Goal: Information Seeking & Learning: Learn about a topic

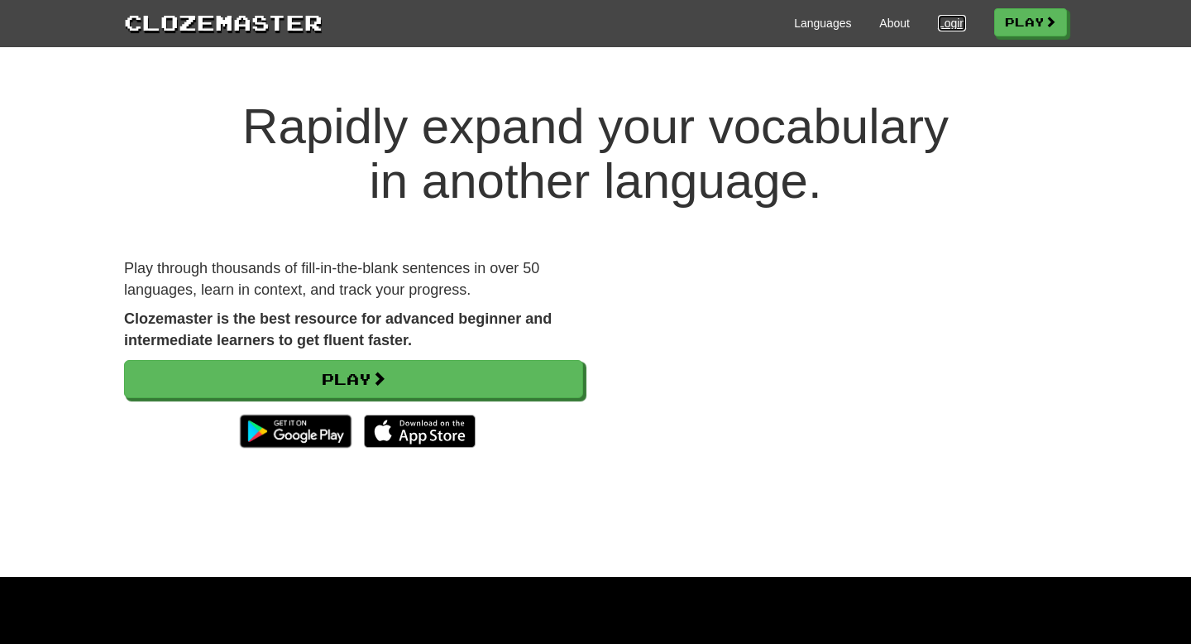
click at [942, 20] on link "Login" at bounding box center [952, 23] width 28 height 17
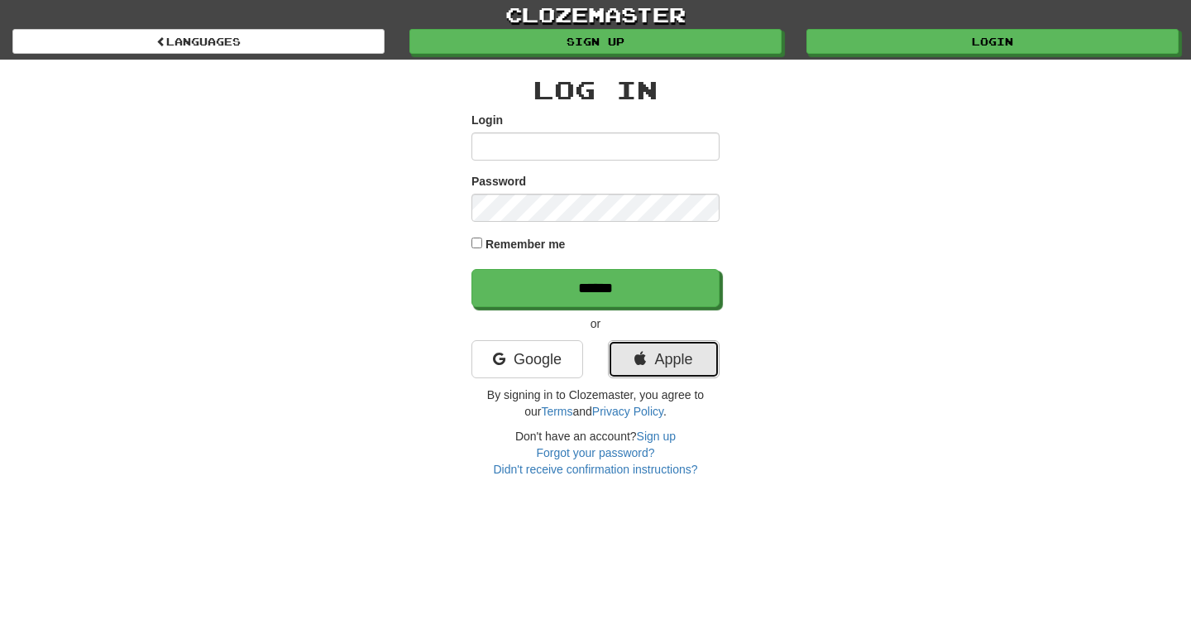
click at [622, 367] on link "Apple" at bounding box center [664, 359] width 112 height 38
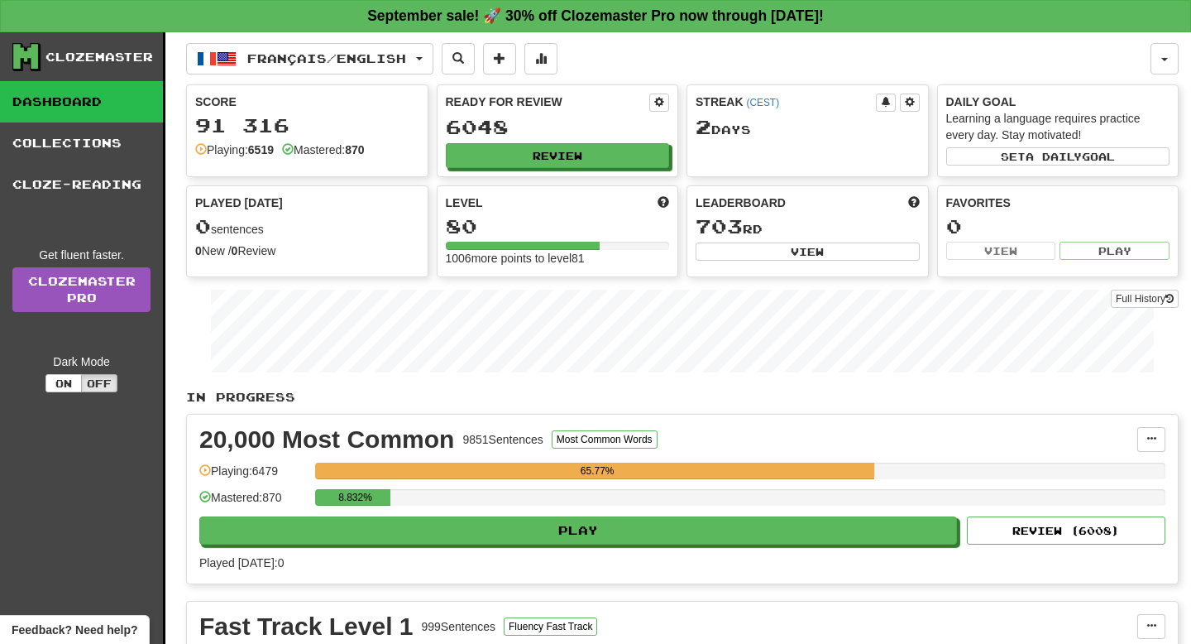
click at [404, 558] on div "Played [DATE]: 0" at bounding box center [682, 562] width 966 height 17
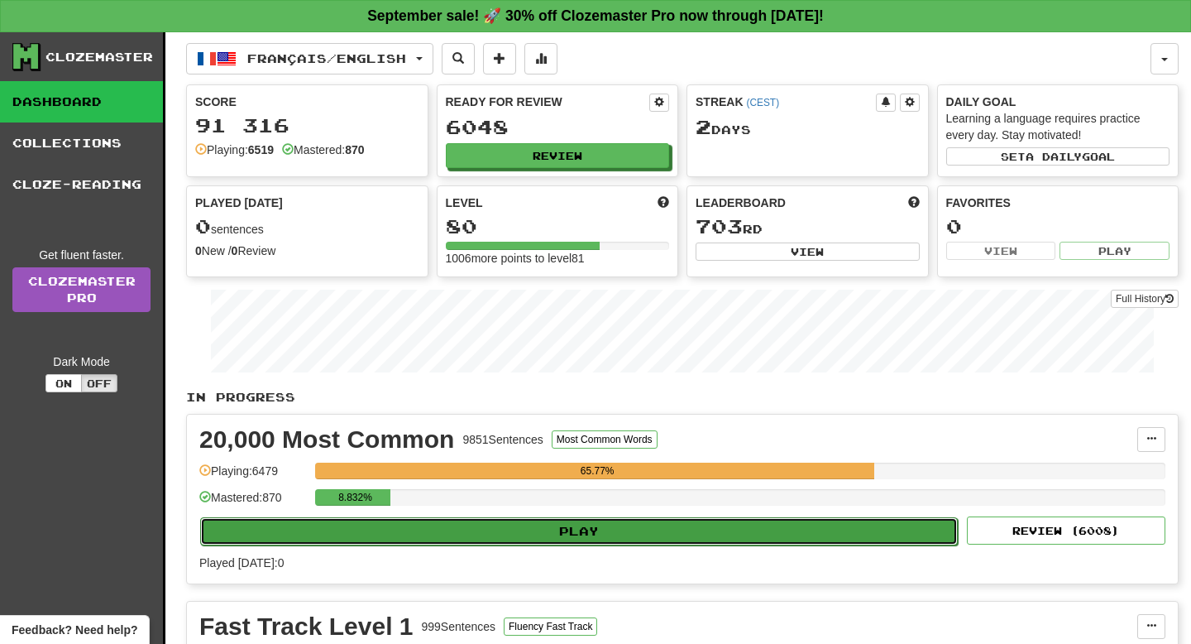
click at [401, 535] on button "Play" at bounding box center [579, 531] width 758 height 28
select select "**"
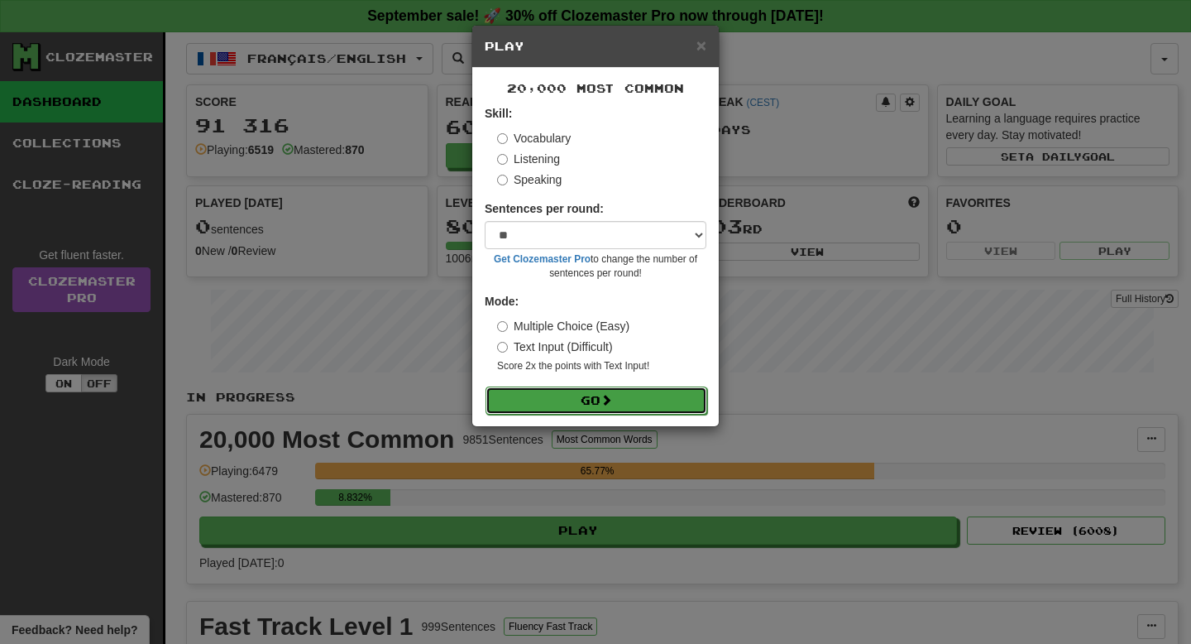
click at [549, 409] on button "Go" at bounding box center [597, 400] width 222 height 28
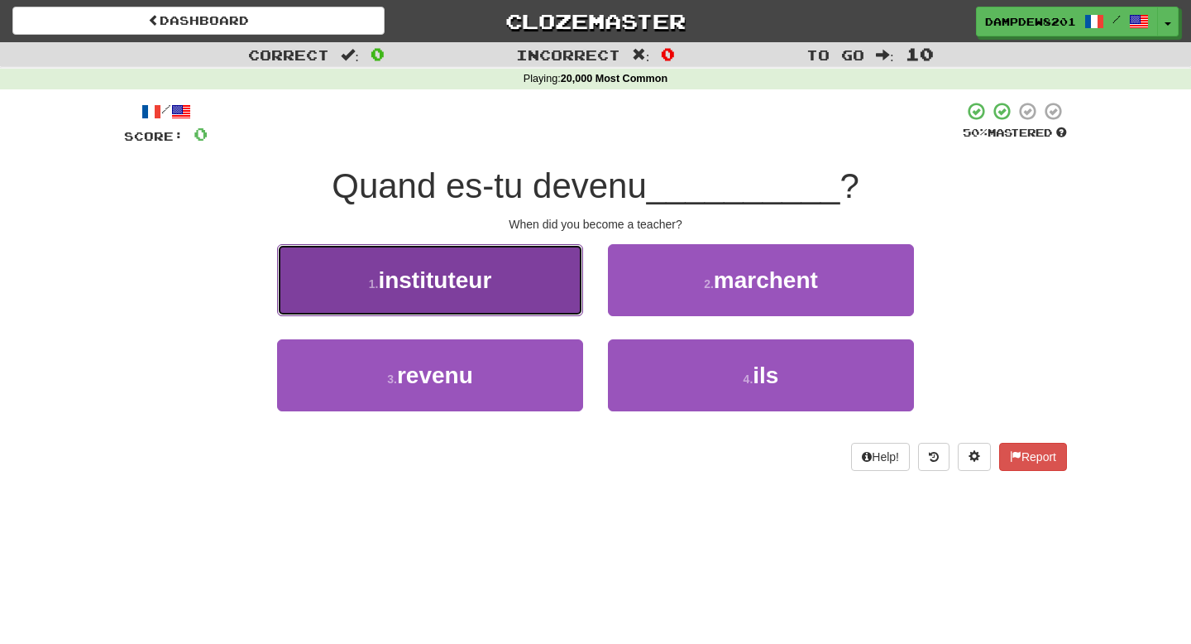
click at [430, 300] on button "1 . instituteur" at bounding box center [430, 280] width 306 height 72
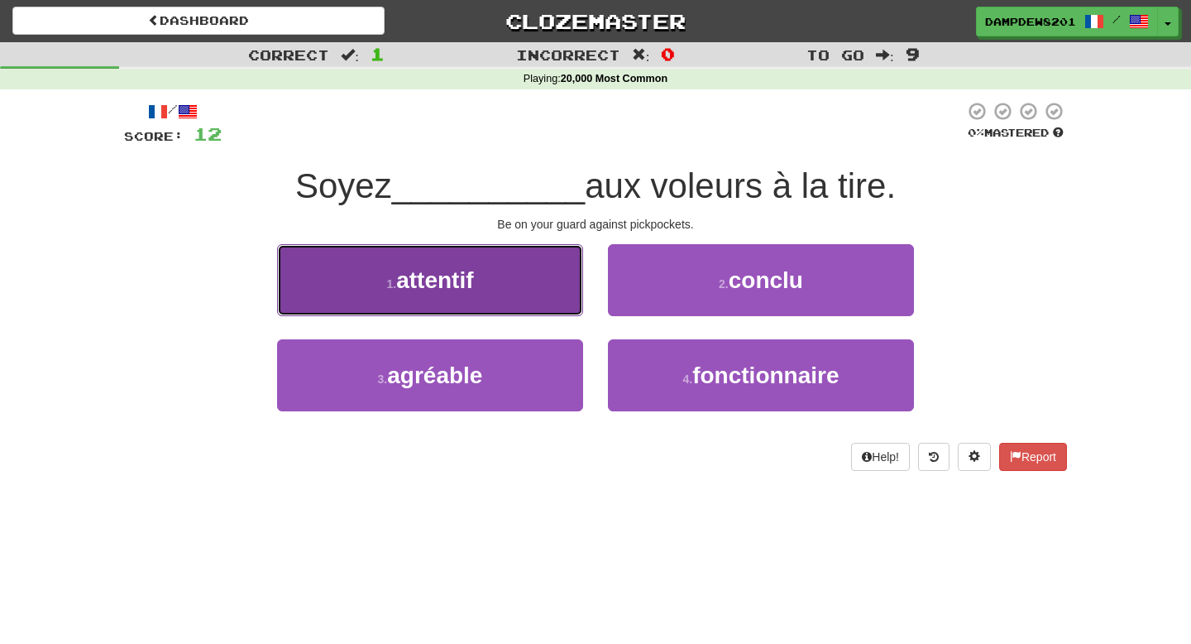
click at [541, 289] on button "1 . attentif" at bounding box center [430, 280] width 306 height 72
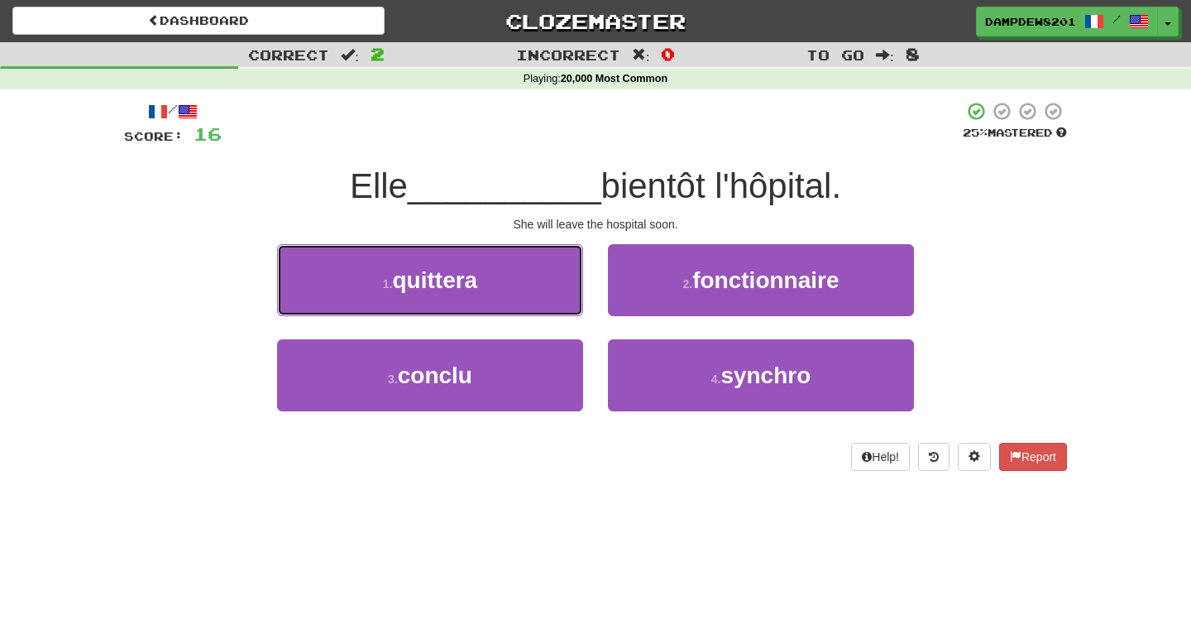
click at [541, 289] on button "1 . quittera" at bounding box center [430, 280] width 306 height 72
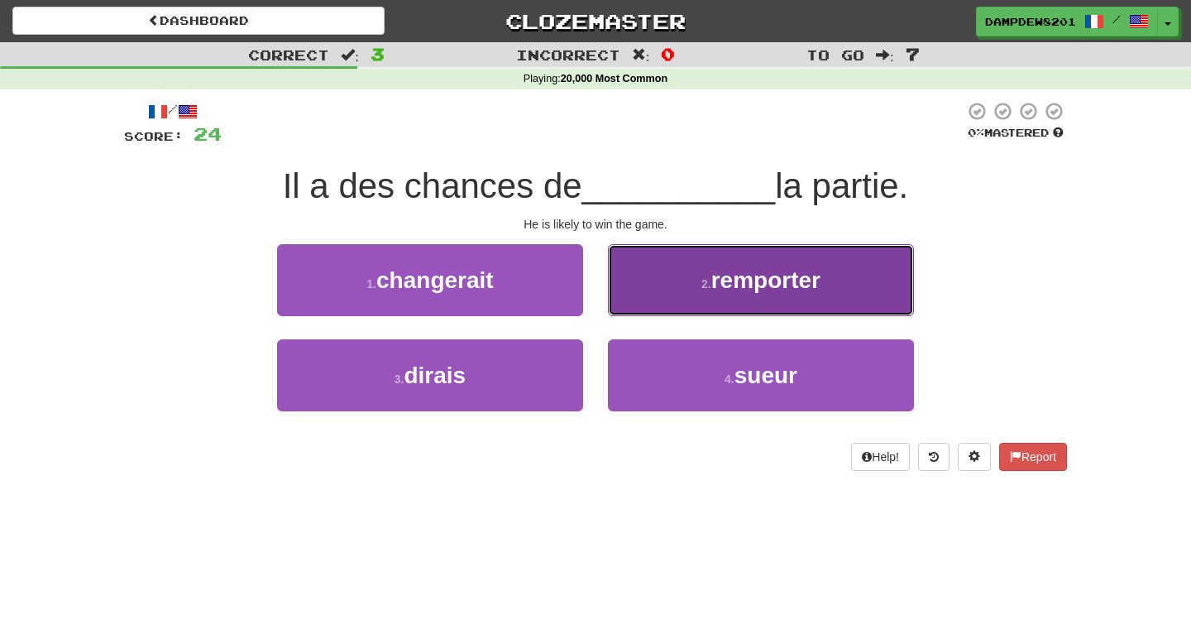
click at [736, 314] on button "2 . remporter" at bounding box center [761, 280] width 306 height 72
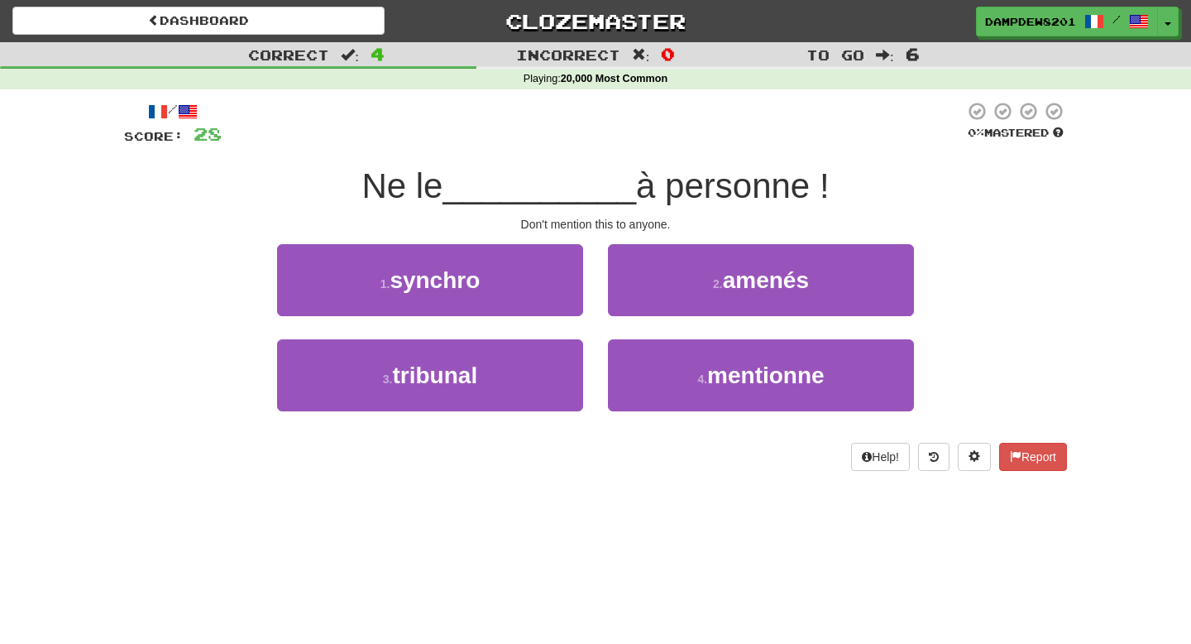
click at [695, 333] on div "2 . amenés" at bounding box center [761, 291] width 331 height 95
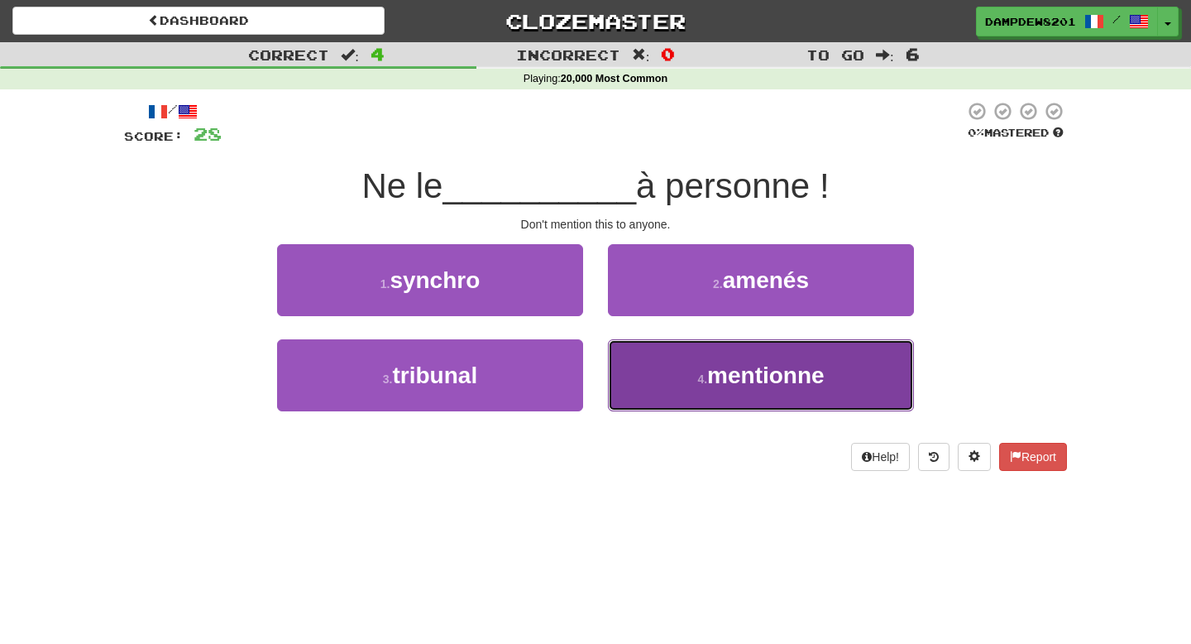
click at [675, 363] on button "4 . mentionne" at bounding box center [761, 375] width 306 height 72
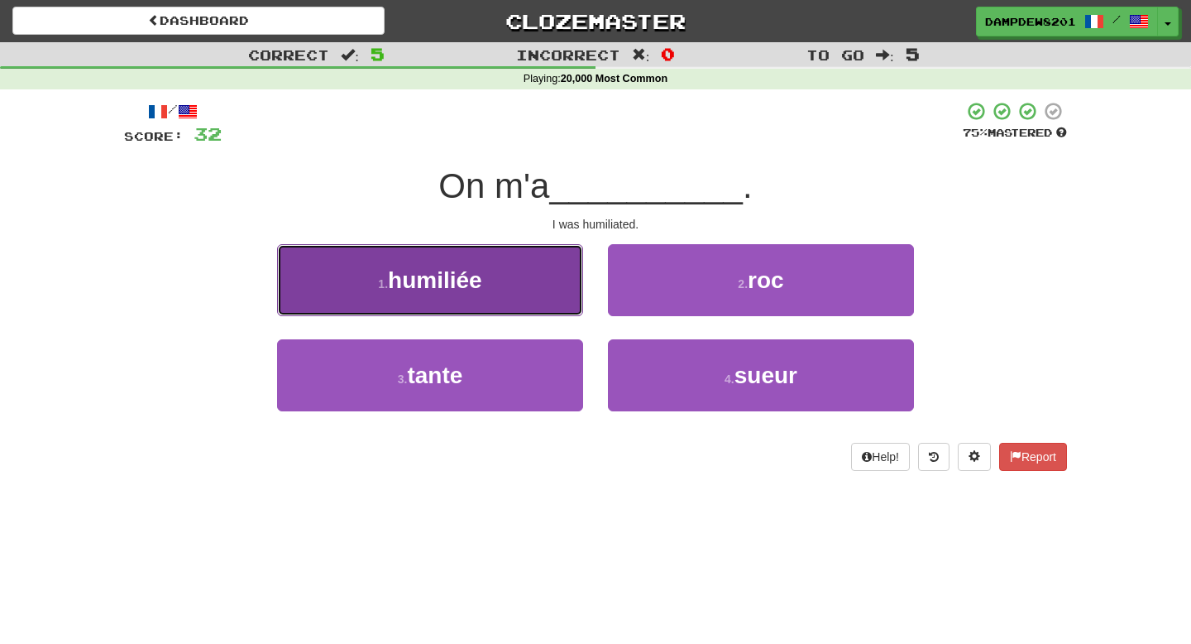
click at [405, 273] on span "humiliée" at bounding box center [435, 280] width 94 height 26
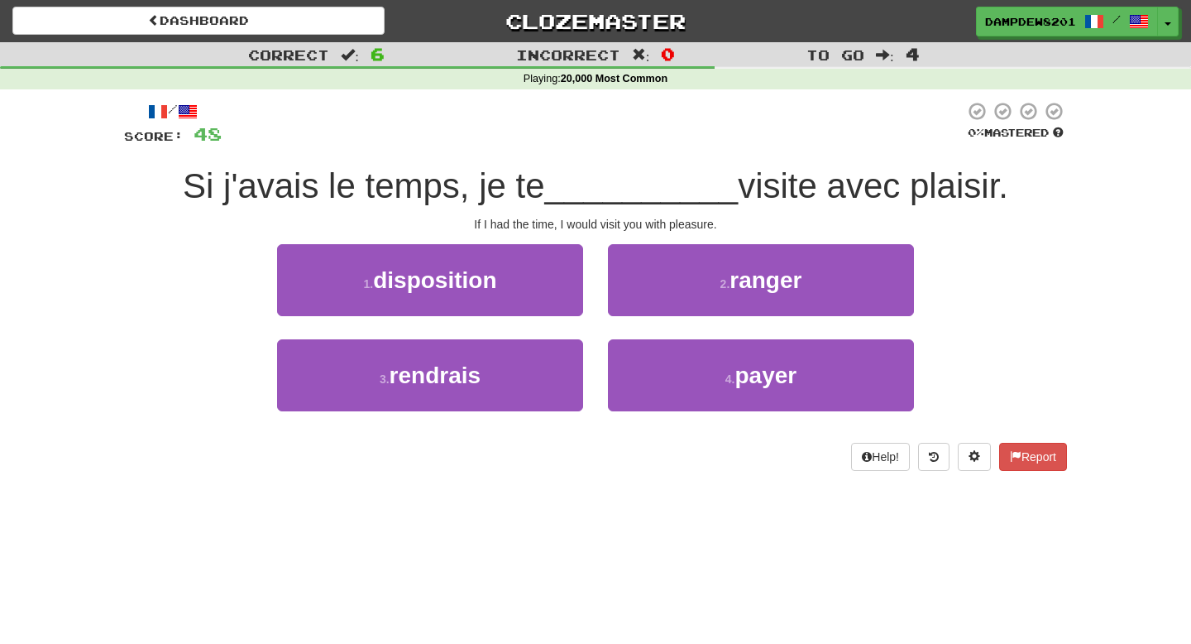
click at [400, 208] on div "Si j'avais le temps, je te __________ visite avec plaisir." at bounding box center [595, 187] width 943 height 46
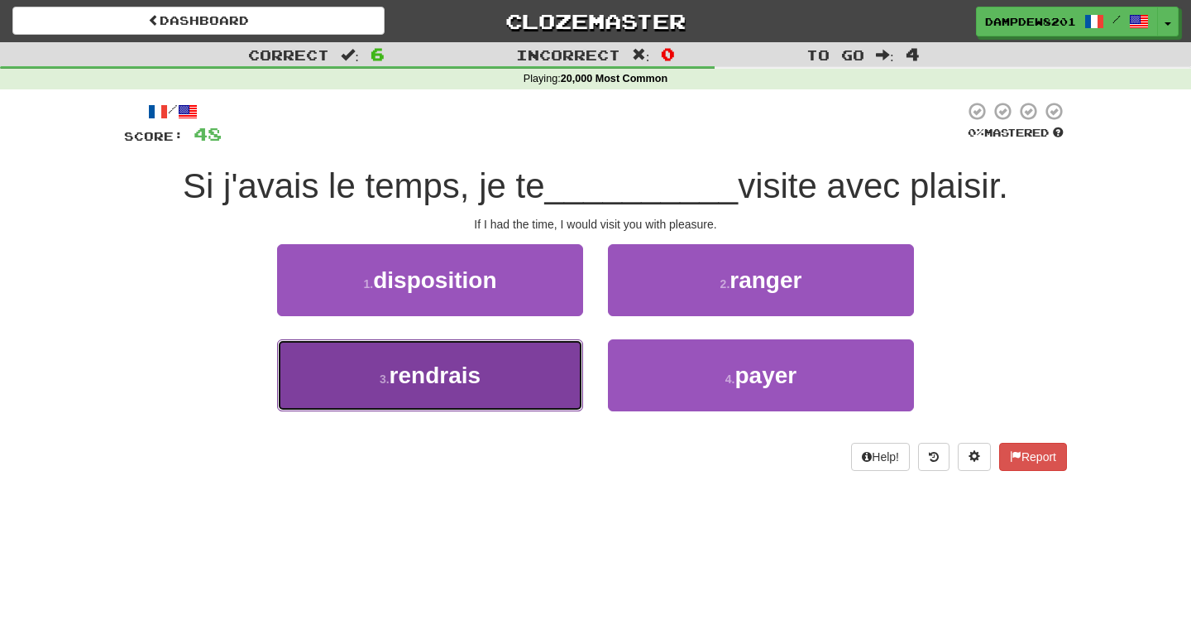
click at [507, 400] on button "3 . rendrais" at bounding box center [430, 375] width 306 height 72
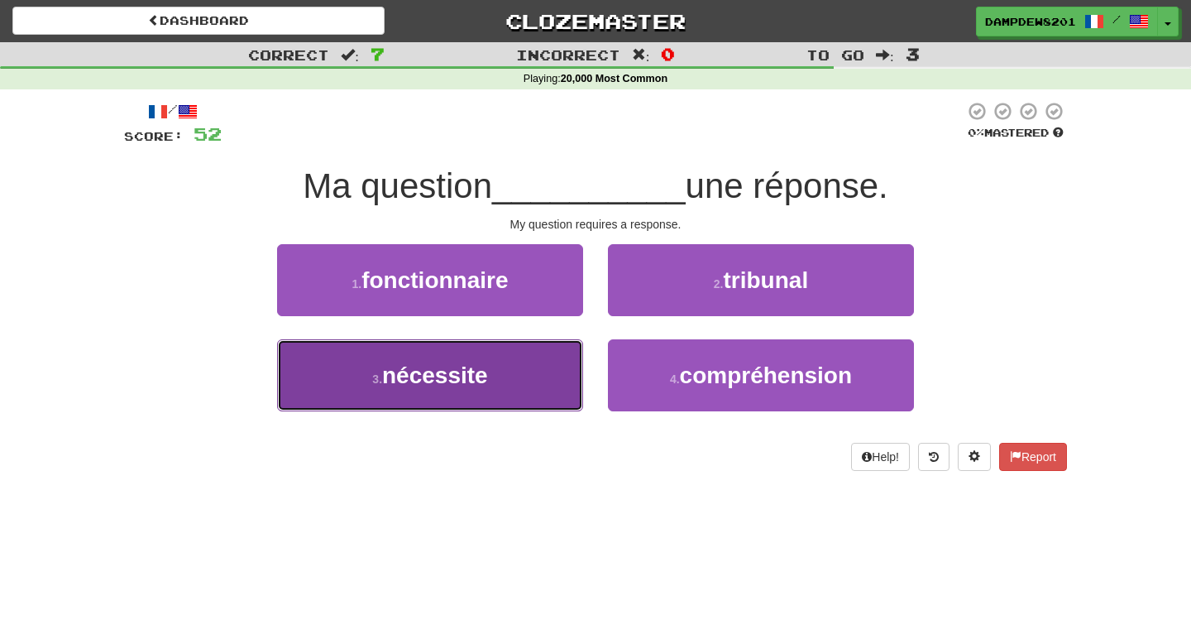
click at [448, 363] on span "nécessite" at bounding box center [435, 375] width 106 height 26
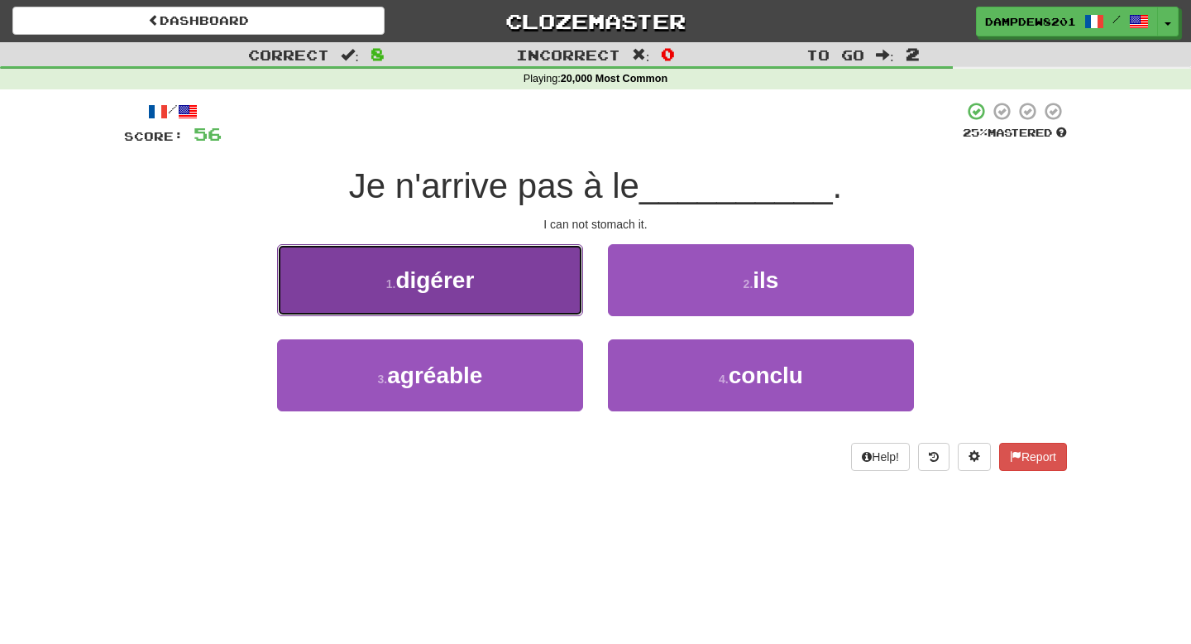
click at [426, 289] on span "digérer" at bounding box center [434, 280] width 79 height 26
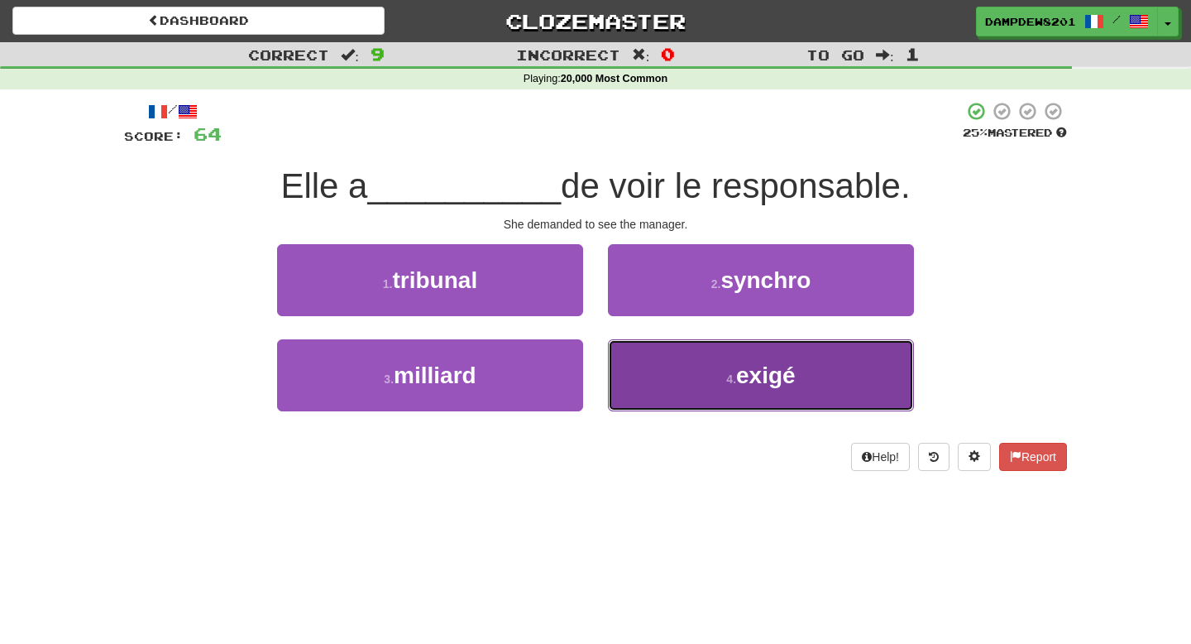
click at [721, 380] on button "4 . exigé" at bounding box center [761, 375] width 306 height 72
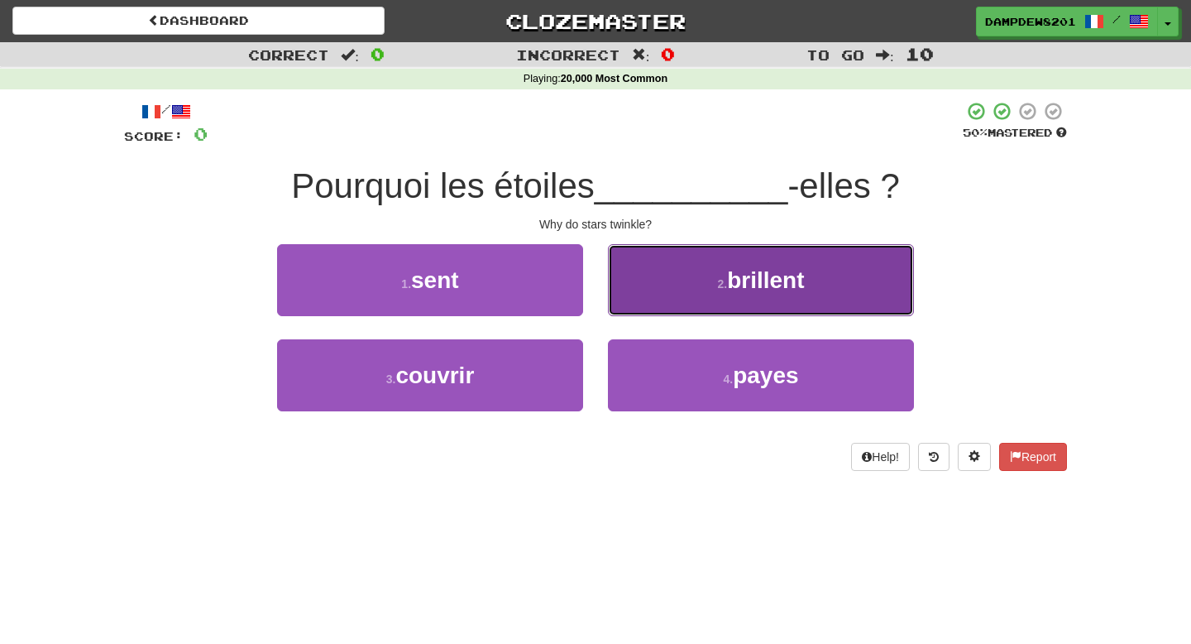
click at [737, 247] on button "2 . brillent" at bounding box center [761, 280] width 306 height 72
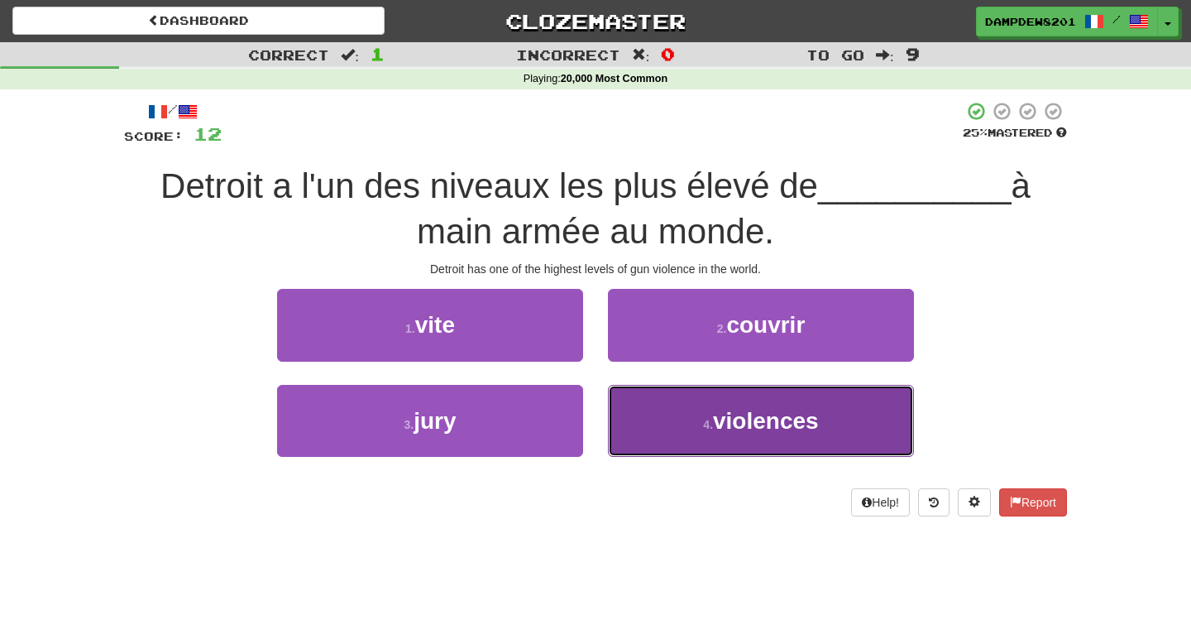
click at [693, 421] on button "4 . violences" at bounding box center [761, 421] width 306 height 72
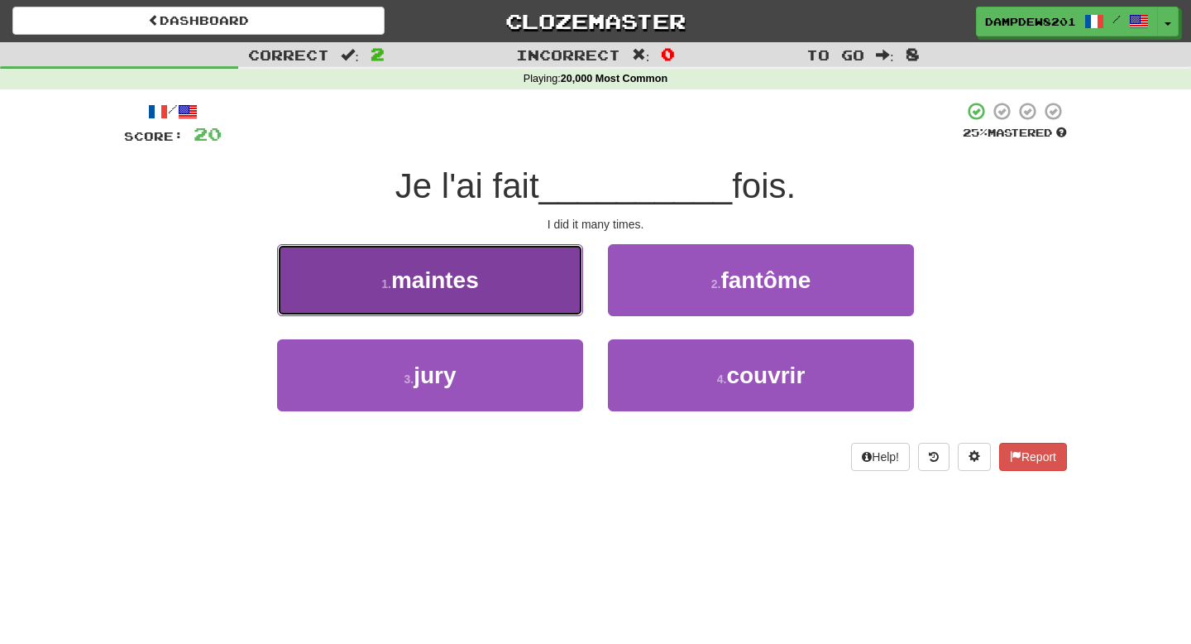
click at [494, 294] on button "1 . maintes" at bounding box center [430, 280] width 306 height 72
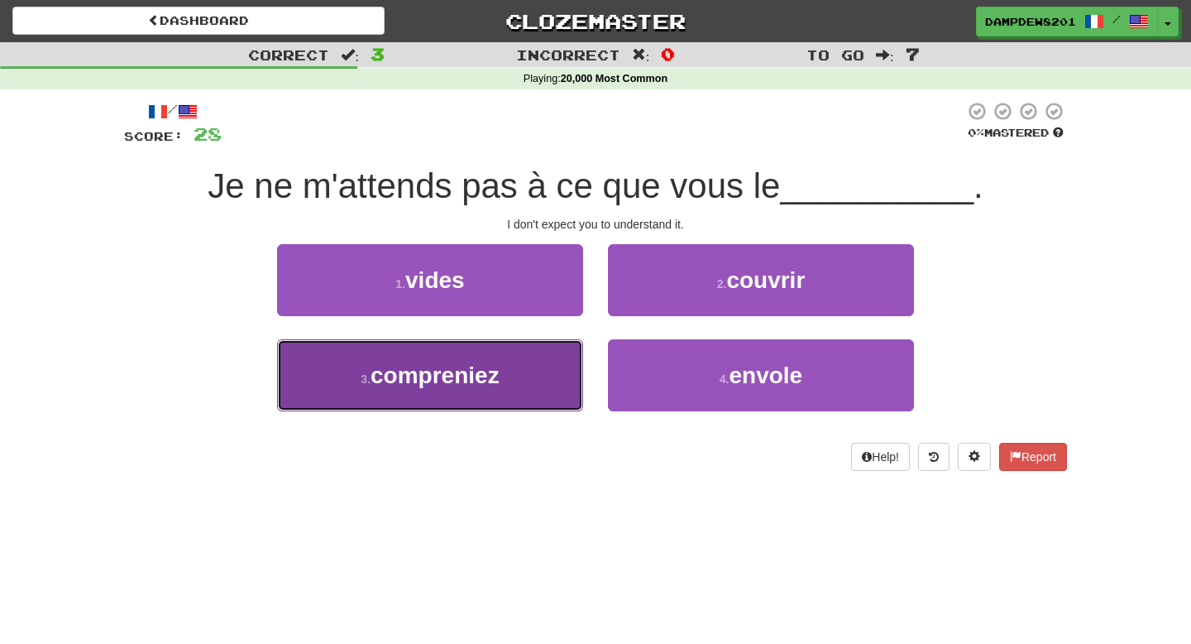
click at [461, 367] on span "compreniez" at bounding box center [435, 375] width 129 height 26
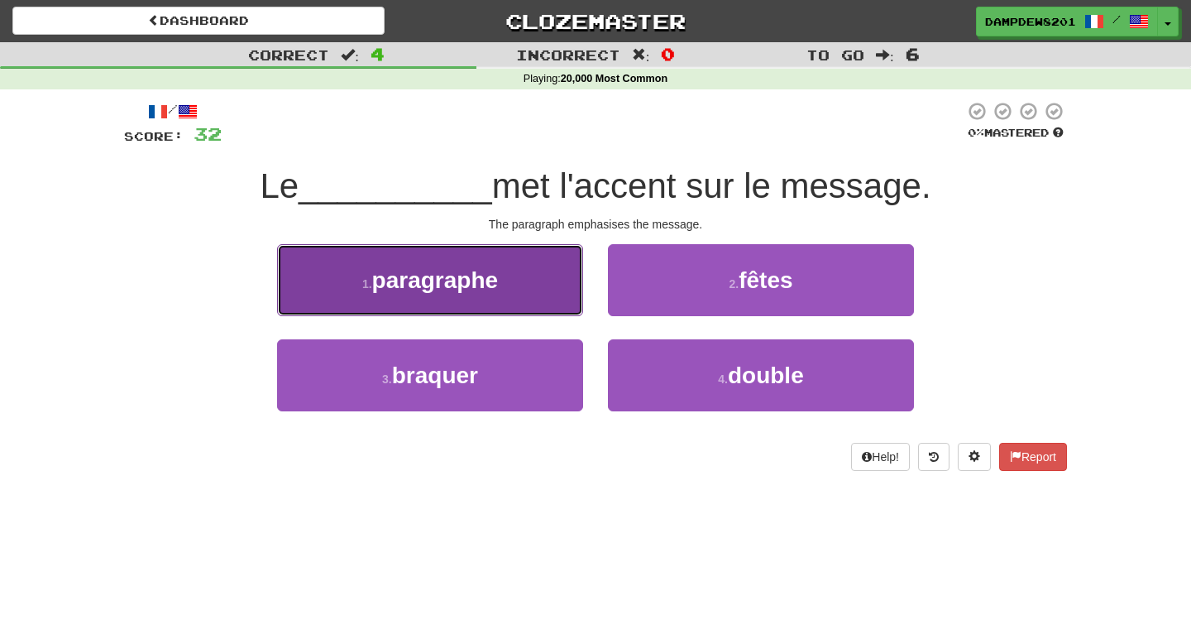
click at [466, 301] on button "1 . paragraphe" at bounding box center [430, 280] width 306 height 72
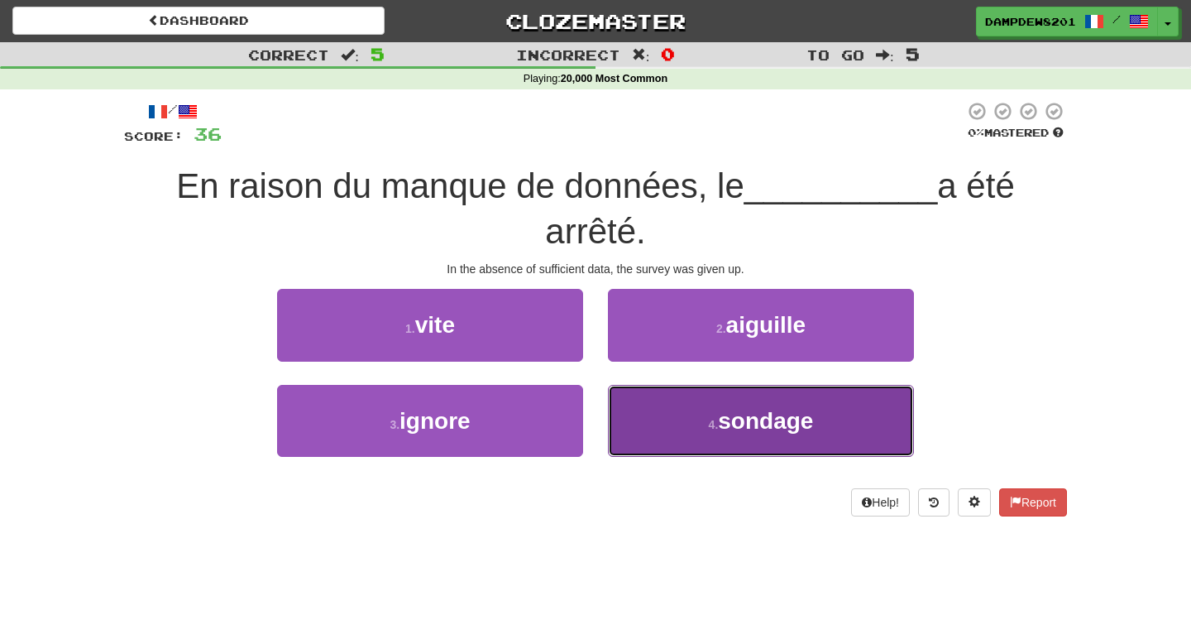
click at [721, 418] on span "sondage" at bounding box center [765, 421] width 95 height 26
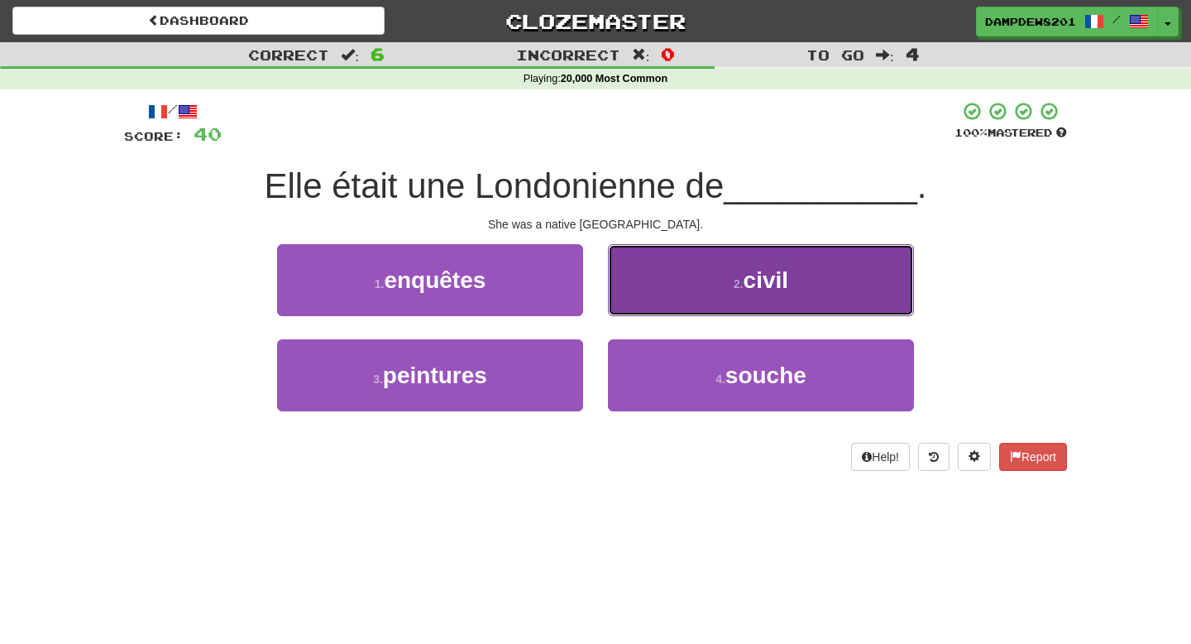
click at [704, 287] on button "2 . civil" at bounding box center [761, 280] width 306 height 72
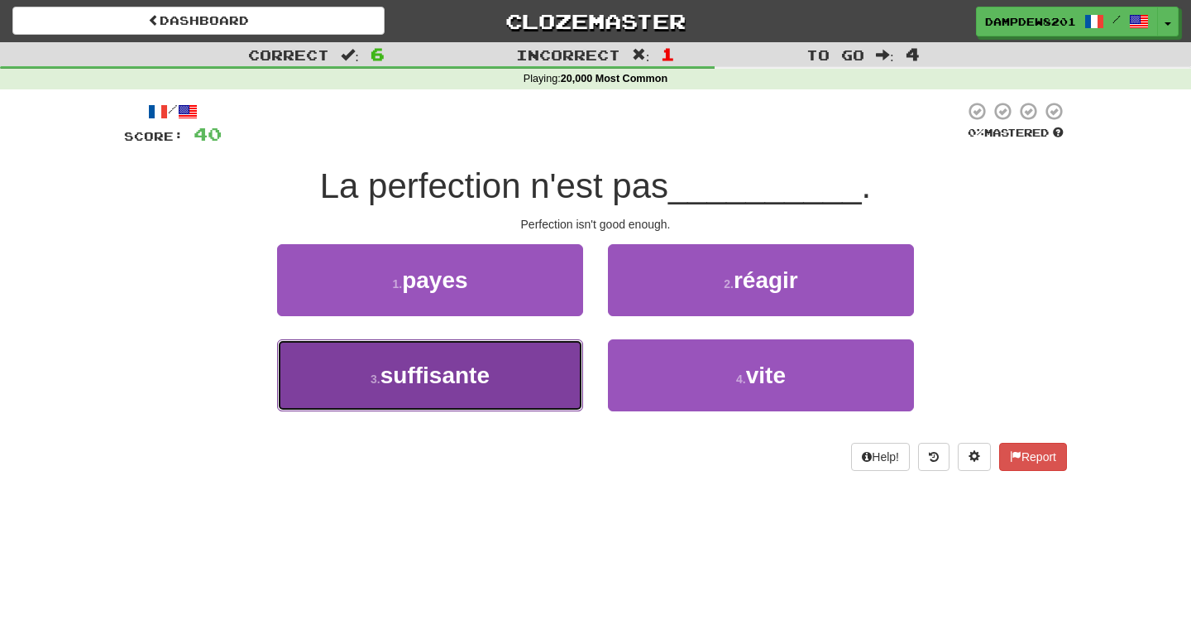
click at [386, 393] on button "3 . suffisante" at bounding box center [430, 375] width 306 height 72
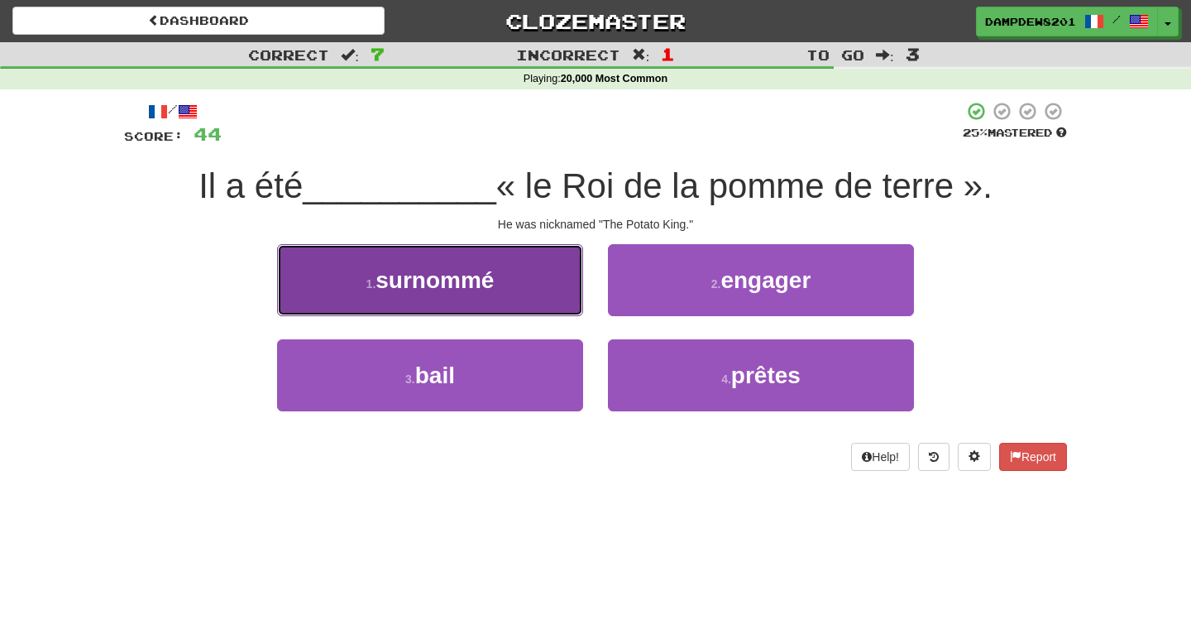
click at [511, 295] on button "1 . surnommé" at bounding box center [430, 280] width 306 height 72
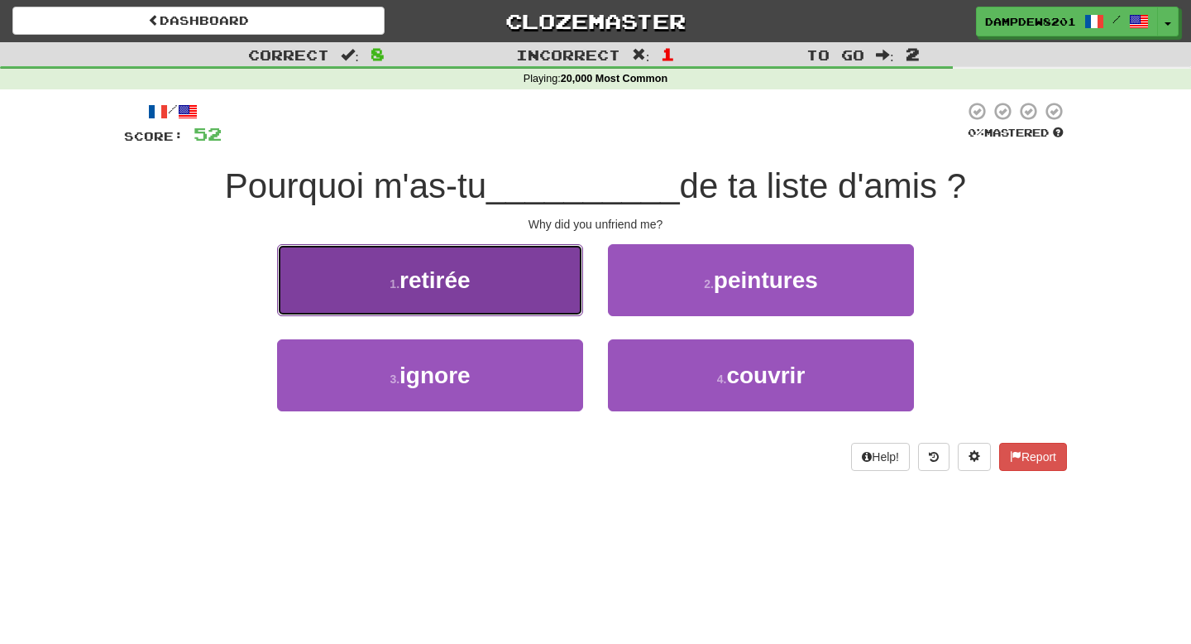
click at [422, 292] on span "retirée" at bounding box center [435, 280] width 71 height 26
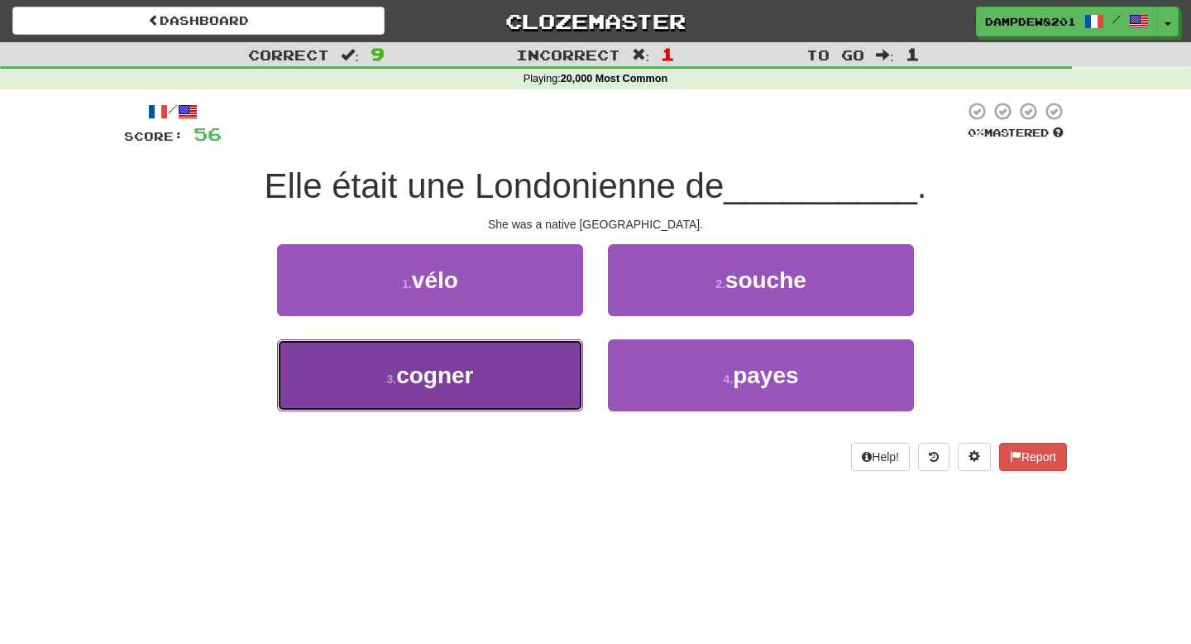
click at [453, 362] on span "cogner" at bounding box center [434, 375] width 77 height 26
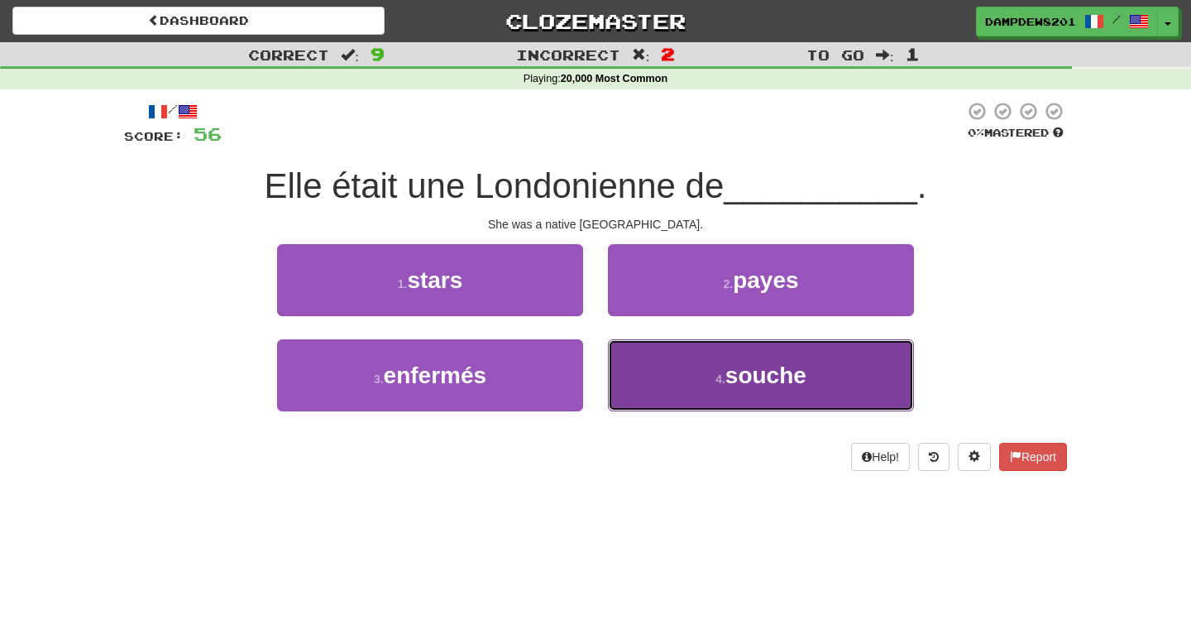
click at [833, 382] on button "4 . souche" at bounding box center [761, 375] width 306 height 72
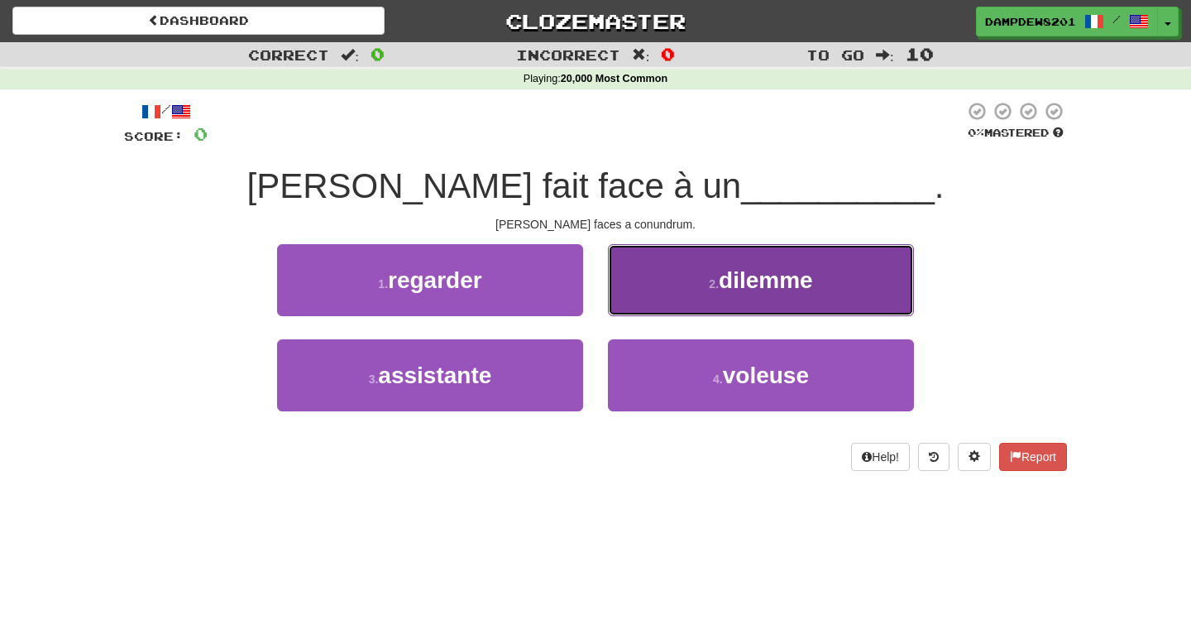
click at [692, 291] on button "2 . dilemme" at bounding box center [761, 280] width 306 height 72
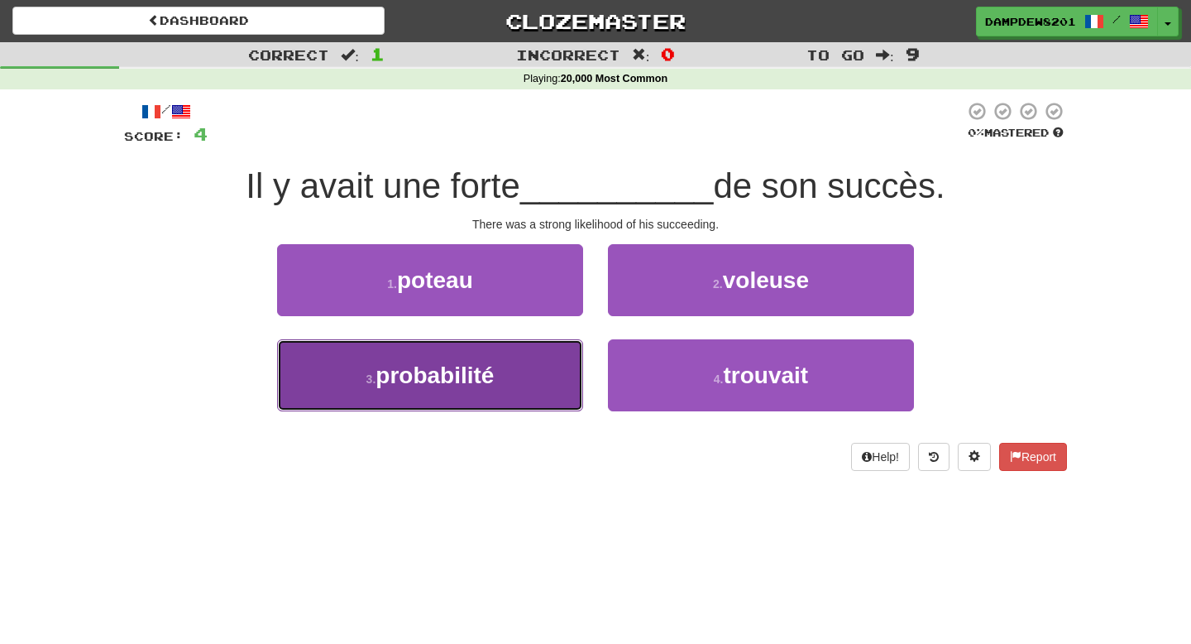
click at [534, 374] on button "3 . probabilité" at bounding box center [430, 375] width 306 height 72
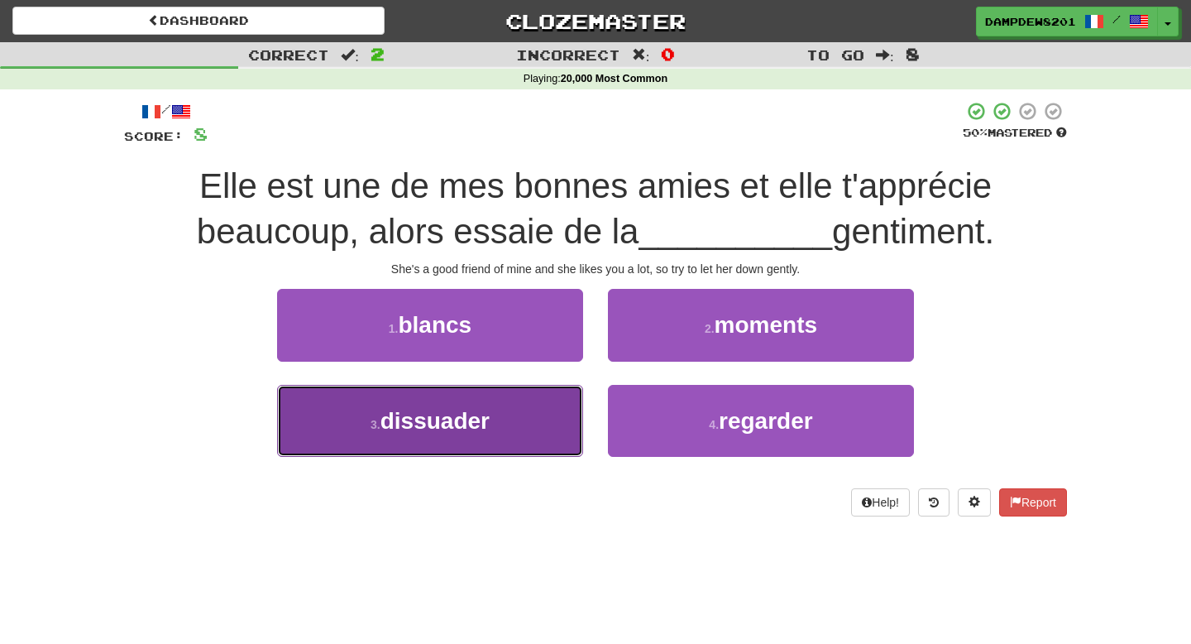
click at [410, 440] on button "3 . dissuader" at bounding box center [430, 421] width 306 height 72
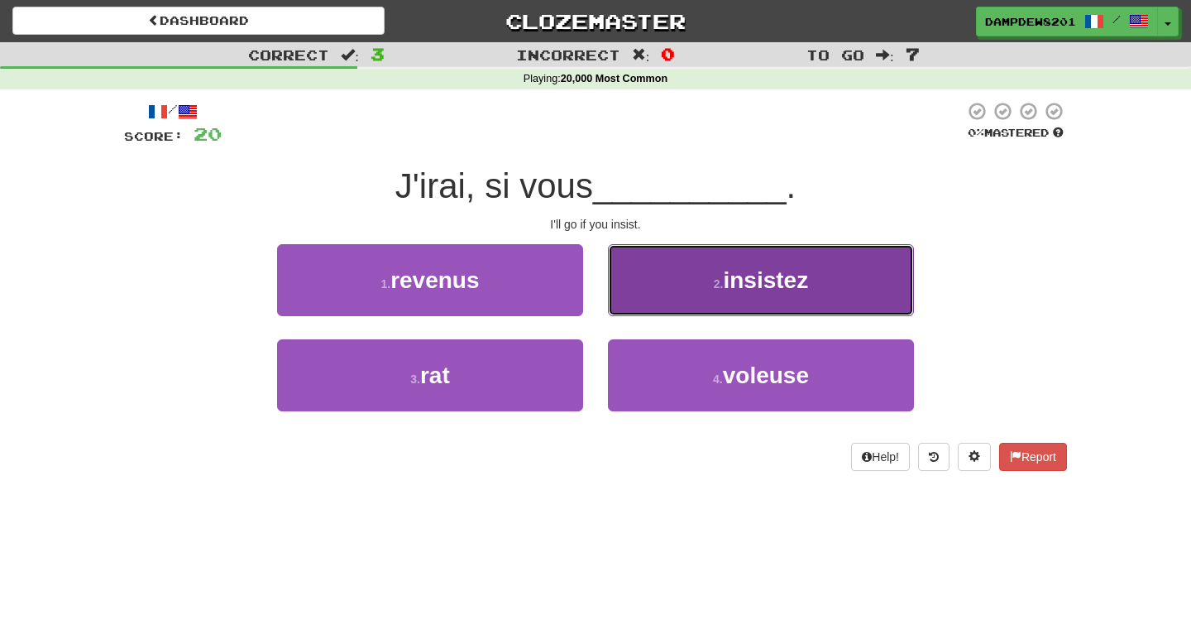
click at [678, 283] on button "2 . insistez" at bounding box center [761, 280] width 306 height 72
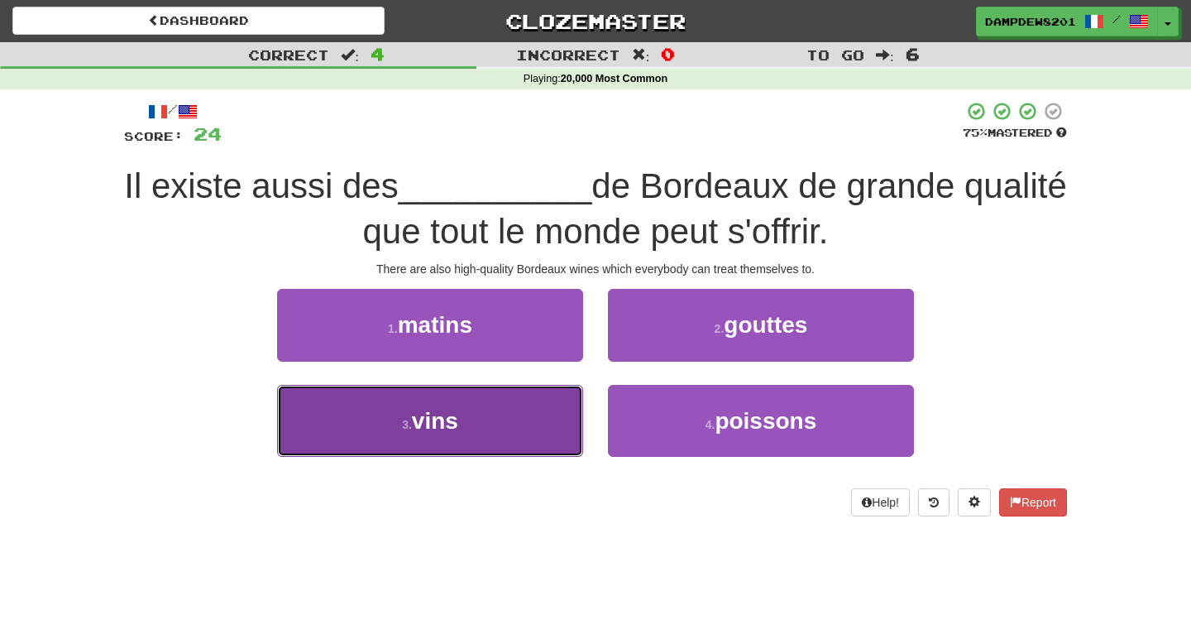
click at [522, 419] on button "3 . vins" at bounding box center [430, 421] width 306 height 72
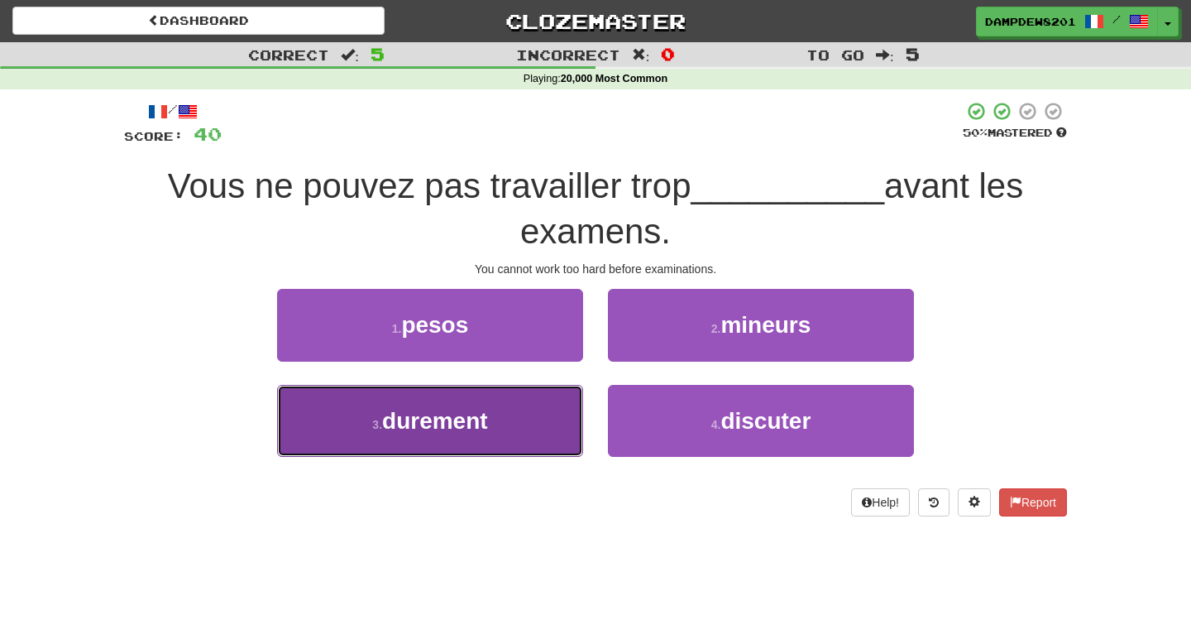
click at [469, 423] on span "durement" at bounding box center [435, 421] width 106 height 26
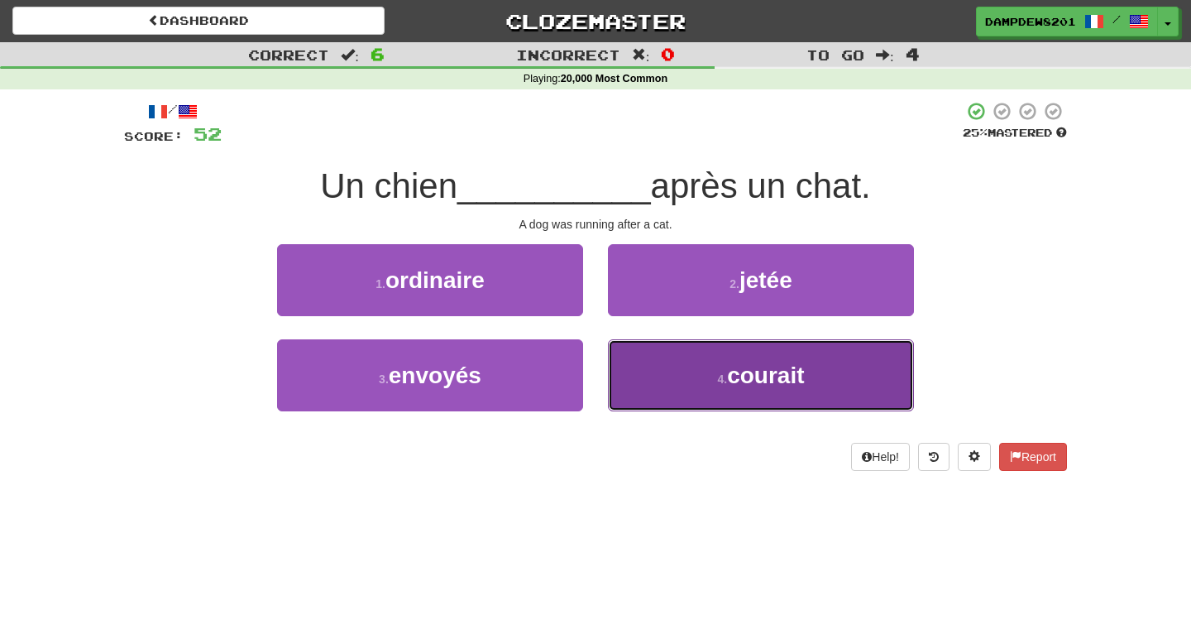
click at [707, 377] on button "4 . courait" at bounding box center [761, 375] width 306 height 72
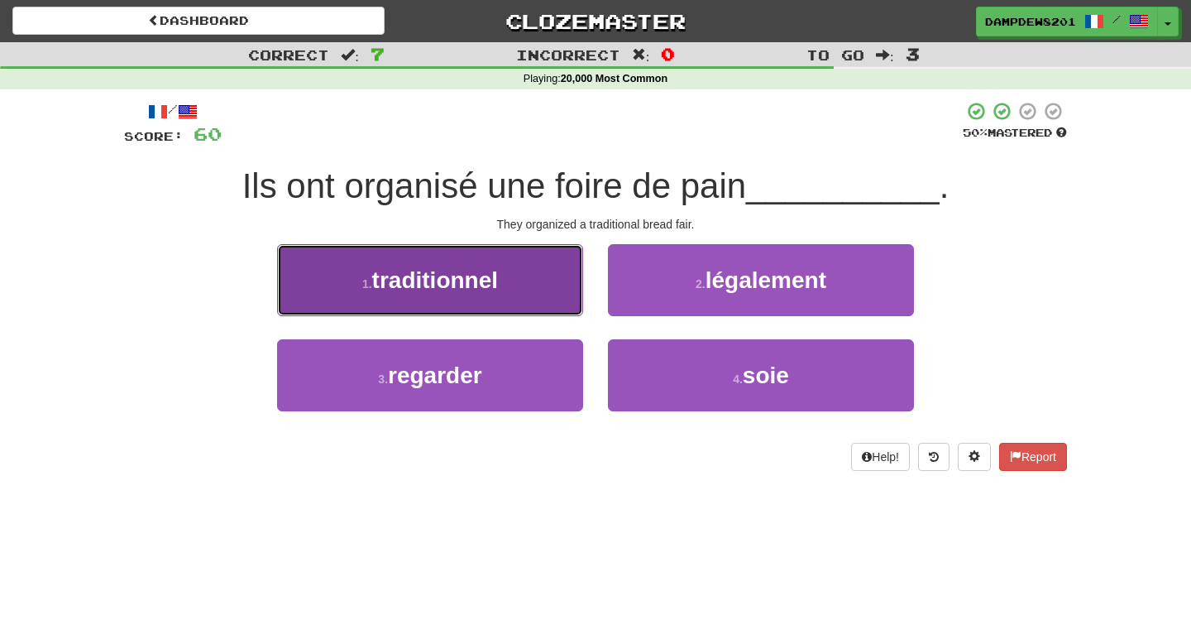
click at [500, 262] on button "1 . traditionnel" at bounding box center [430, 280] width 306 height 72
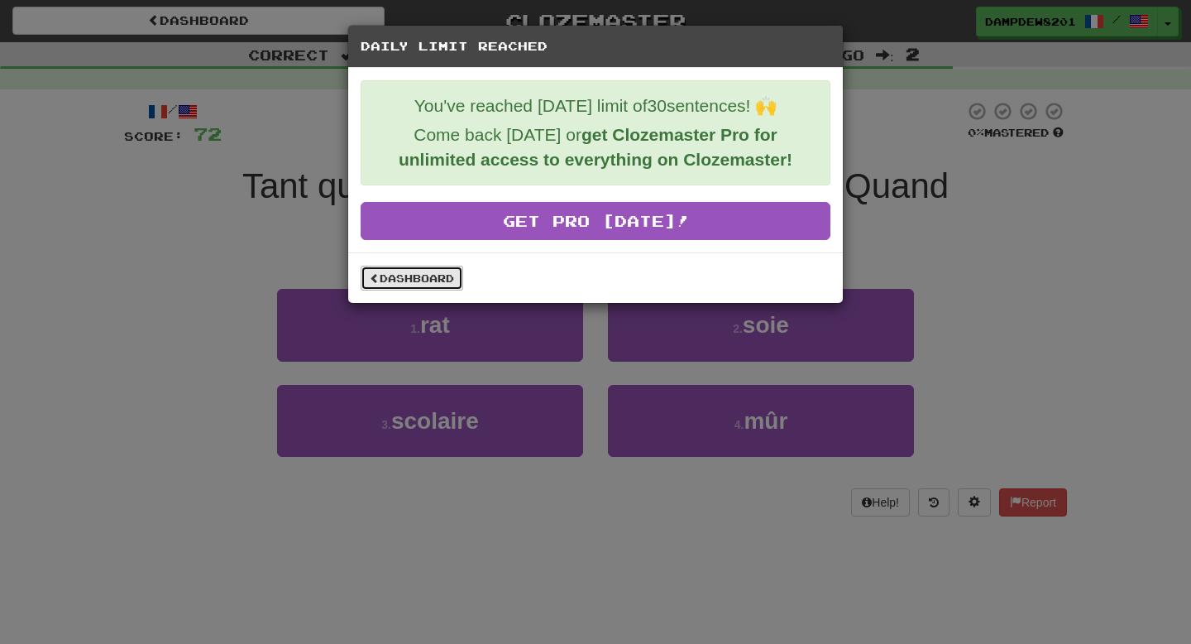
click at [362, 281] on link "Dashboard" at bounding box center [412, 278] width 103 height 25
